Goal: Information Seeking & Learning: Find specific page/section

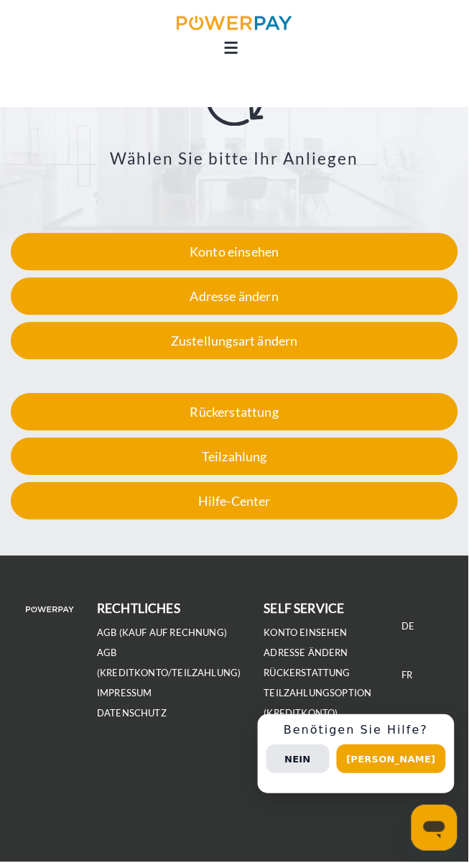
scroll to position [2233, 0]
click at [409, 774] on button "[PERSON_NAME]" at bounding box center [391, 759] width 109 height 29
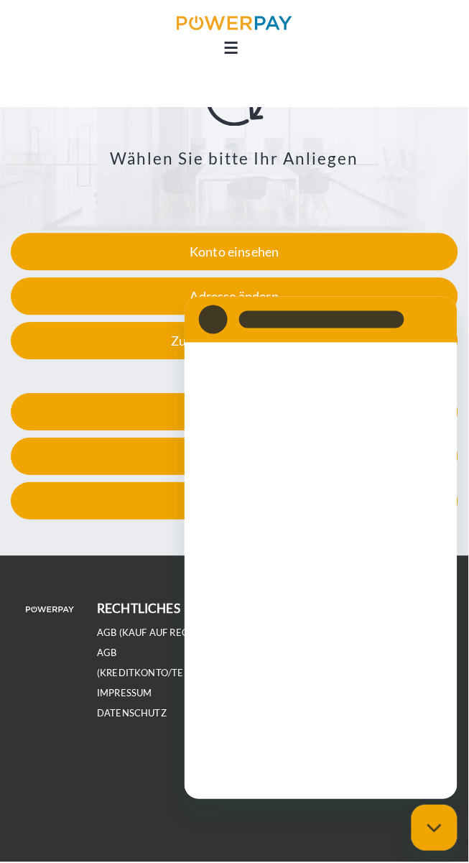
scroll to position [0, 0]
click at [132, 751] on div "rechtliches AGB (Kauf auf Rechnung) AGB (Kreditkonto/Teilzahlung) IMPRESSUM DAT…" at bounding box center [168, 691] width 167 height 185
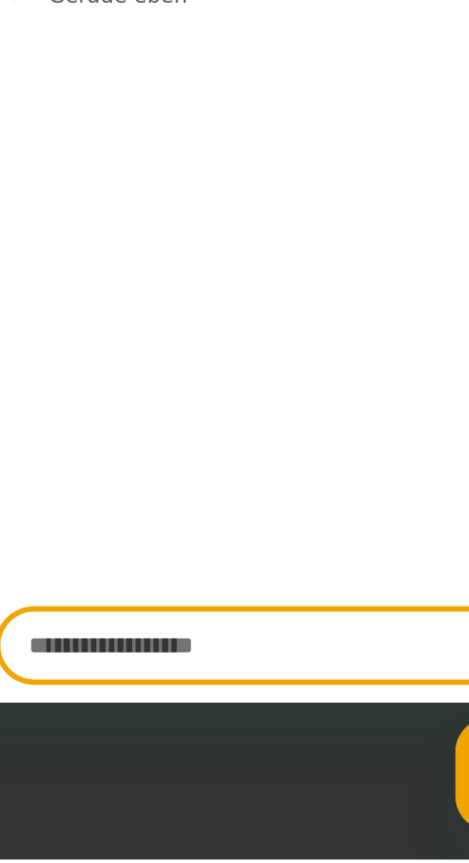
scroll to position [2306, 0]
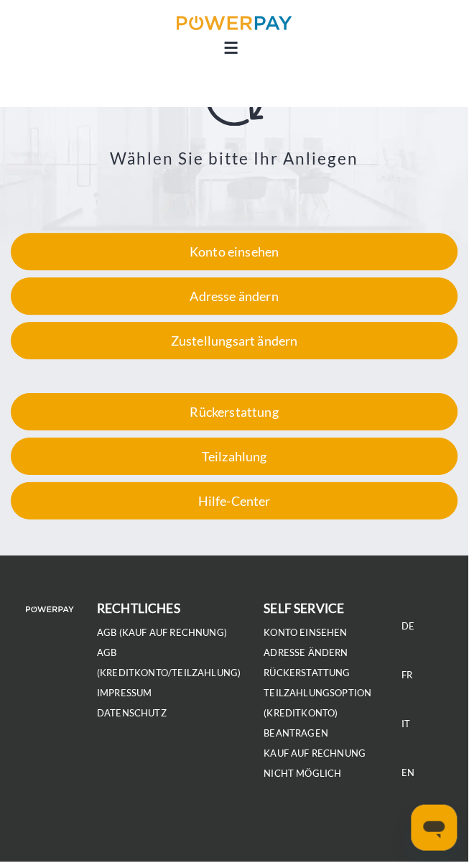
scroll to position [2306, 0]
click at [320, 483] on div "Hilfe-Center" at bounding box center [234, 501] width 447 height 37
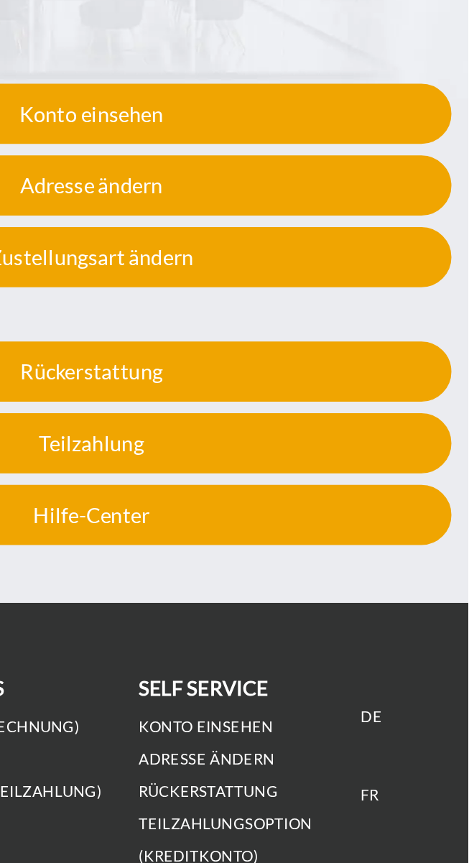
scroll to position [2260, 0]
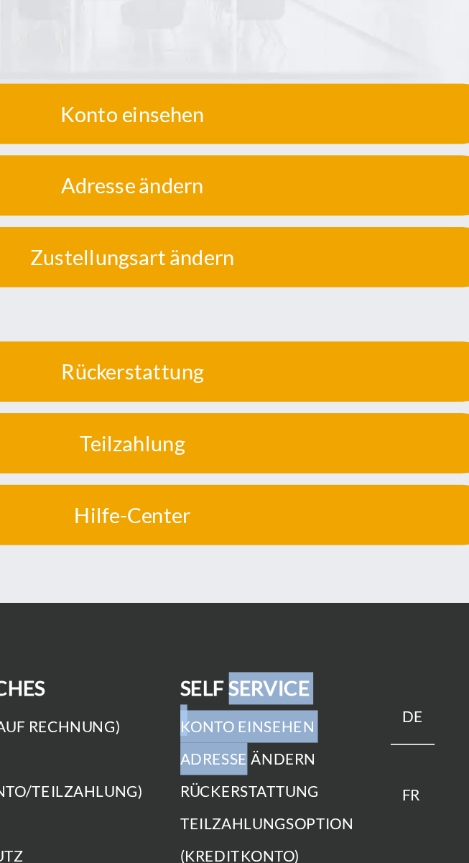
click at [395, 610] on link "DE" at bounding box center [408, 627] width 27 height 34
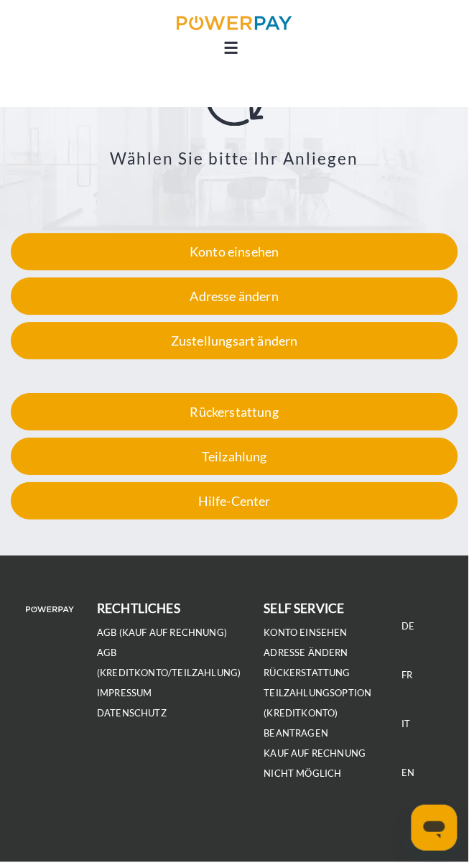
scroll to position [2233, 0]
click at [291, 483] on div "Hilfe-Center" at bounding box center [234, 501] width 447 height 37
